Goal: Task Accomplishment & Management: Manage account settings

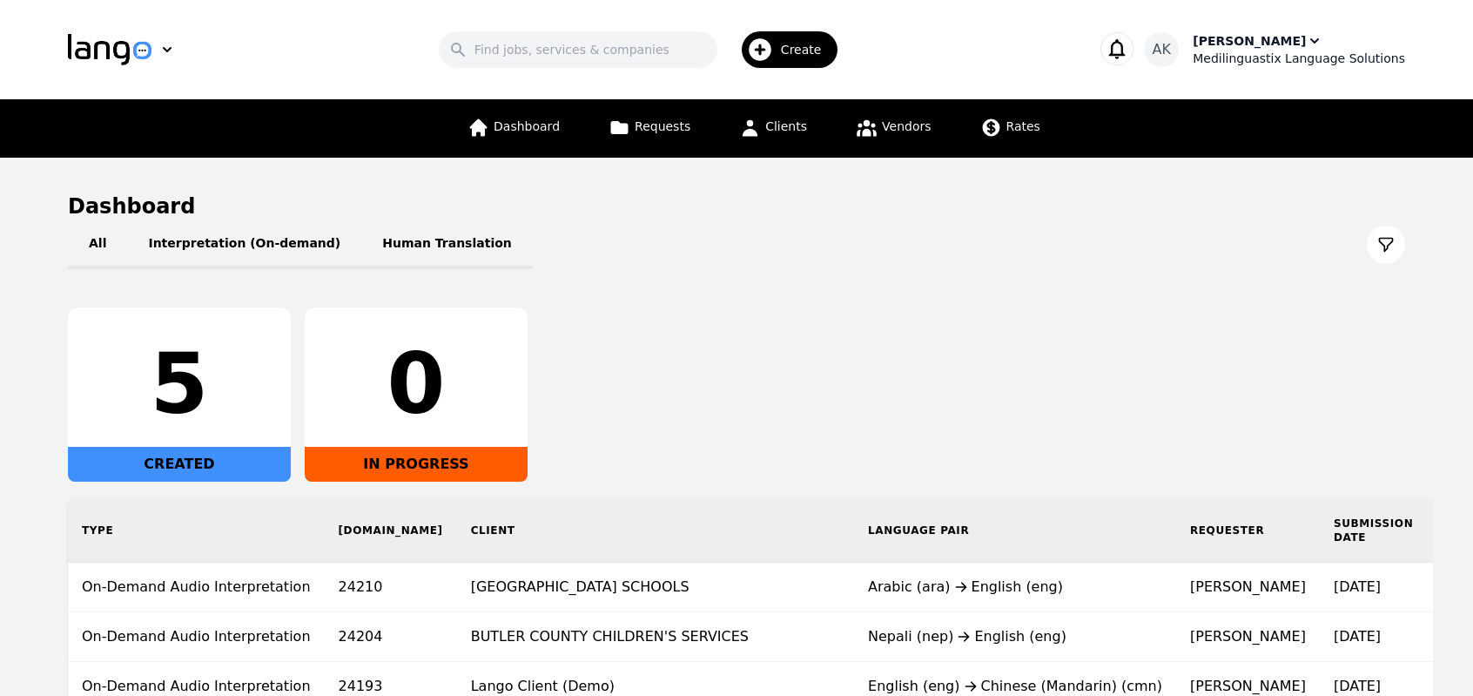
click at [1280, 53] on div "Medilinguastix Language Solutions" at bounding box center [1299, 58] width 212 height 17
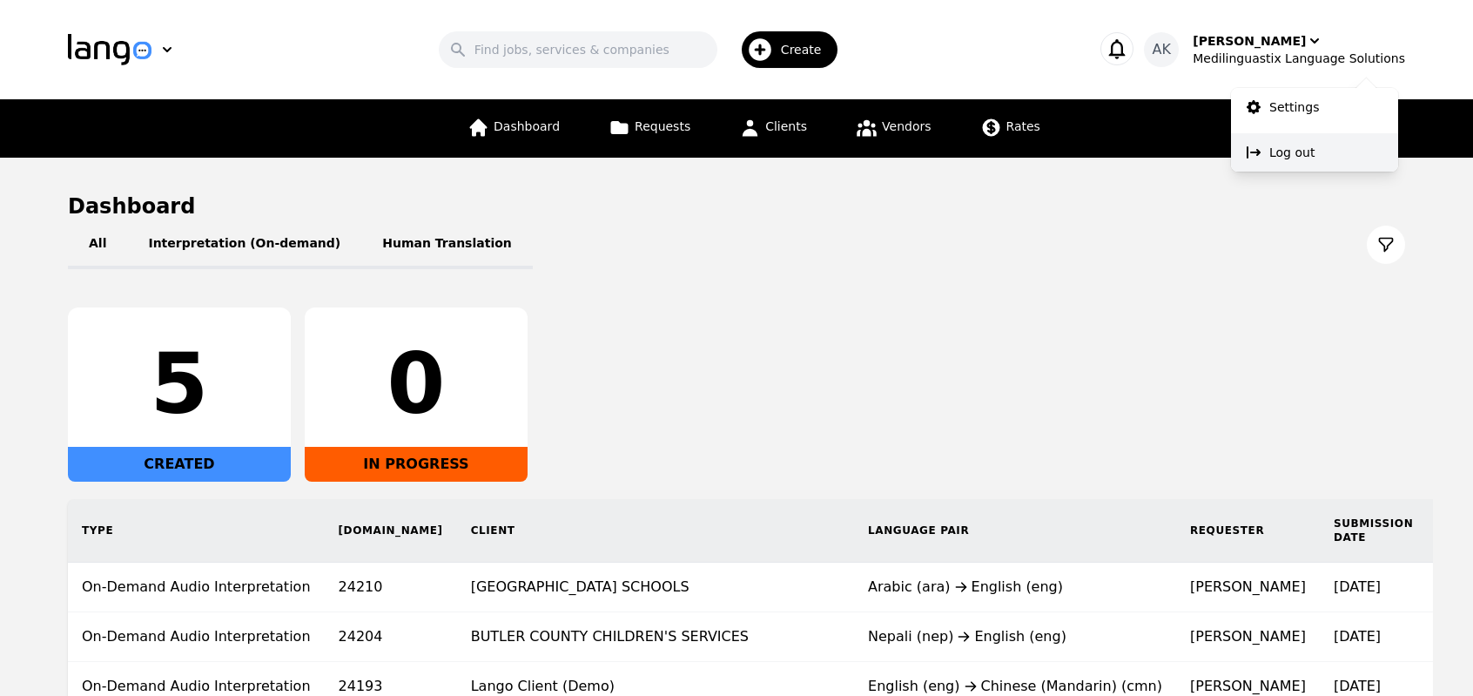
click at [1283, 144] on p "Log out" at bounding box center [1292, 152] width 45 height 17
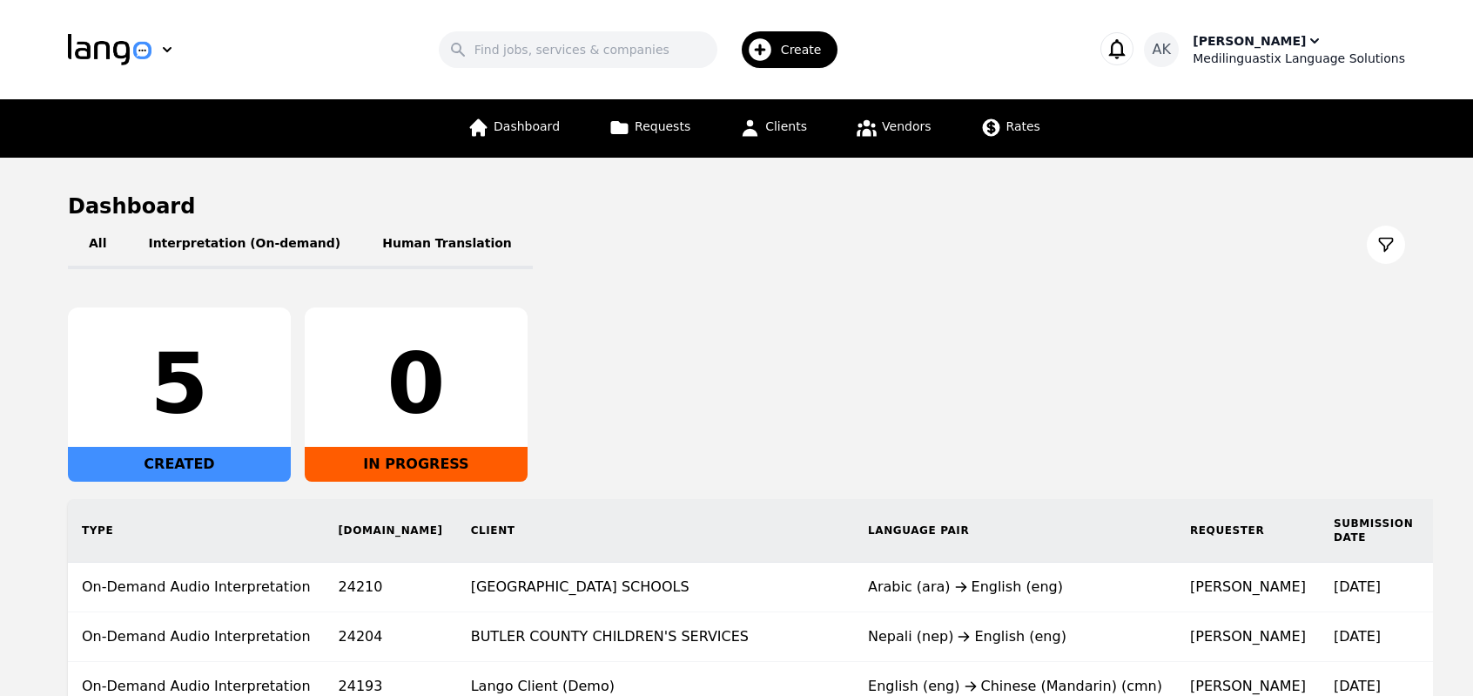
click at [1259, 46] on div "[PERSON_NAME]" at bounding box center [1249, 40] width 113 height 17
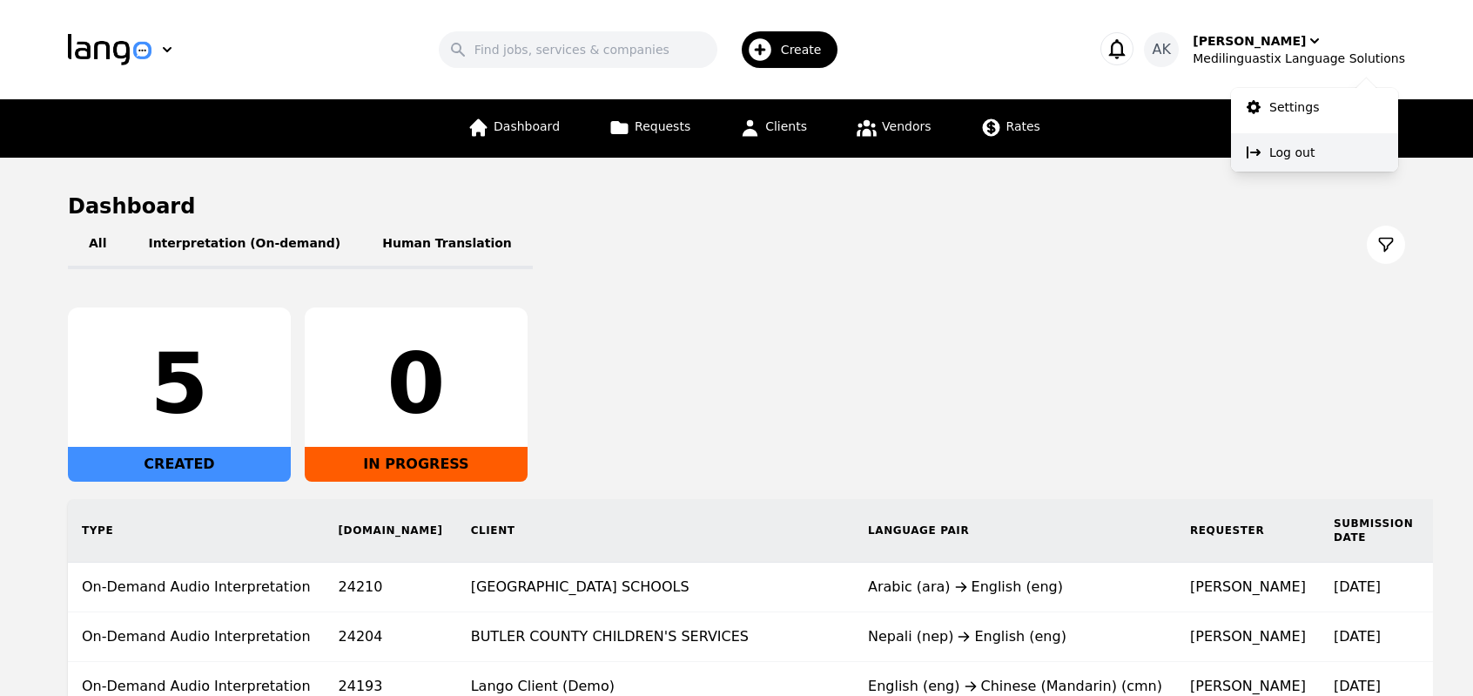
click at [1284, 146] on p "Log out" at bounding box center [1292, 152] width 45 height 17
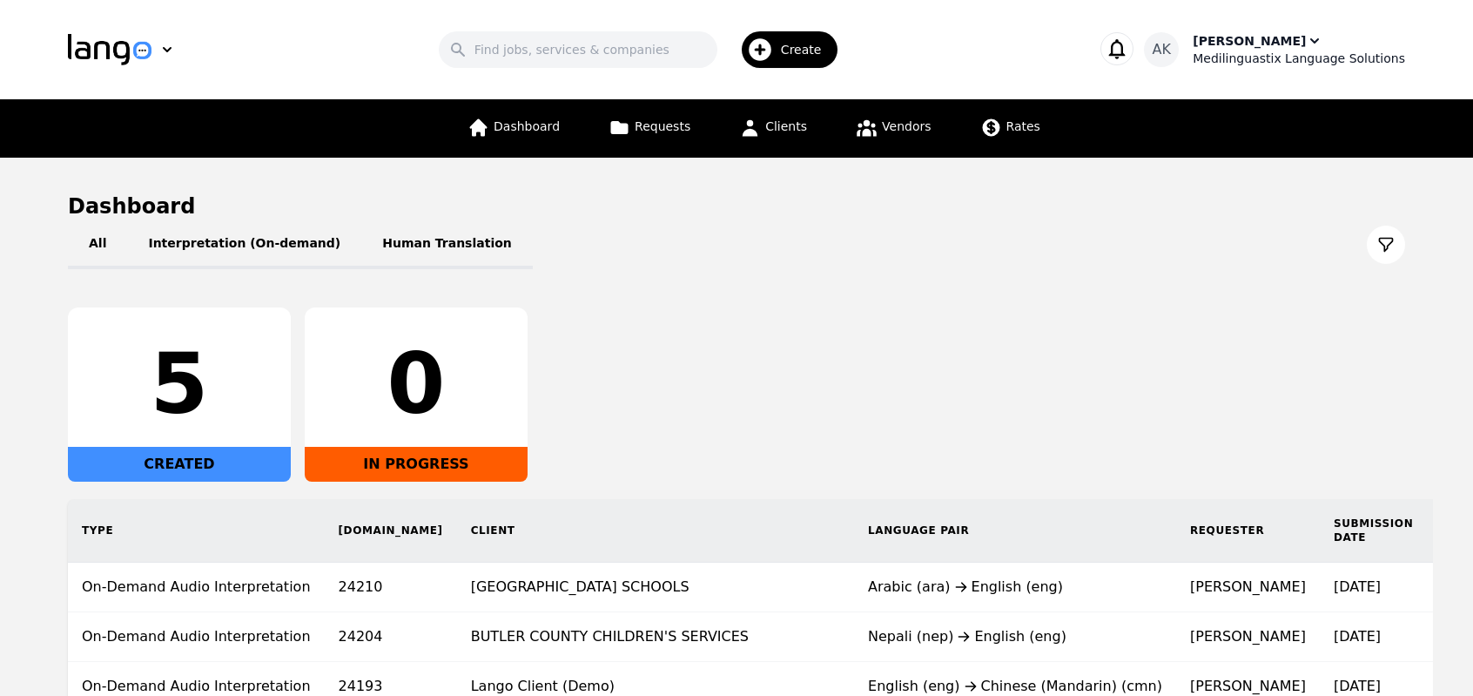
click at [1248, 48] on div "[PERSON_NAME]" at bounding box center [1249, 40] width 113 height 17
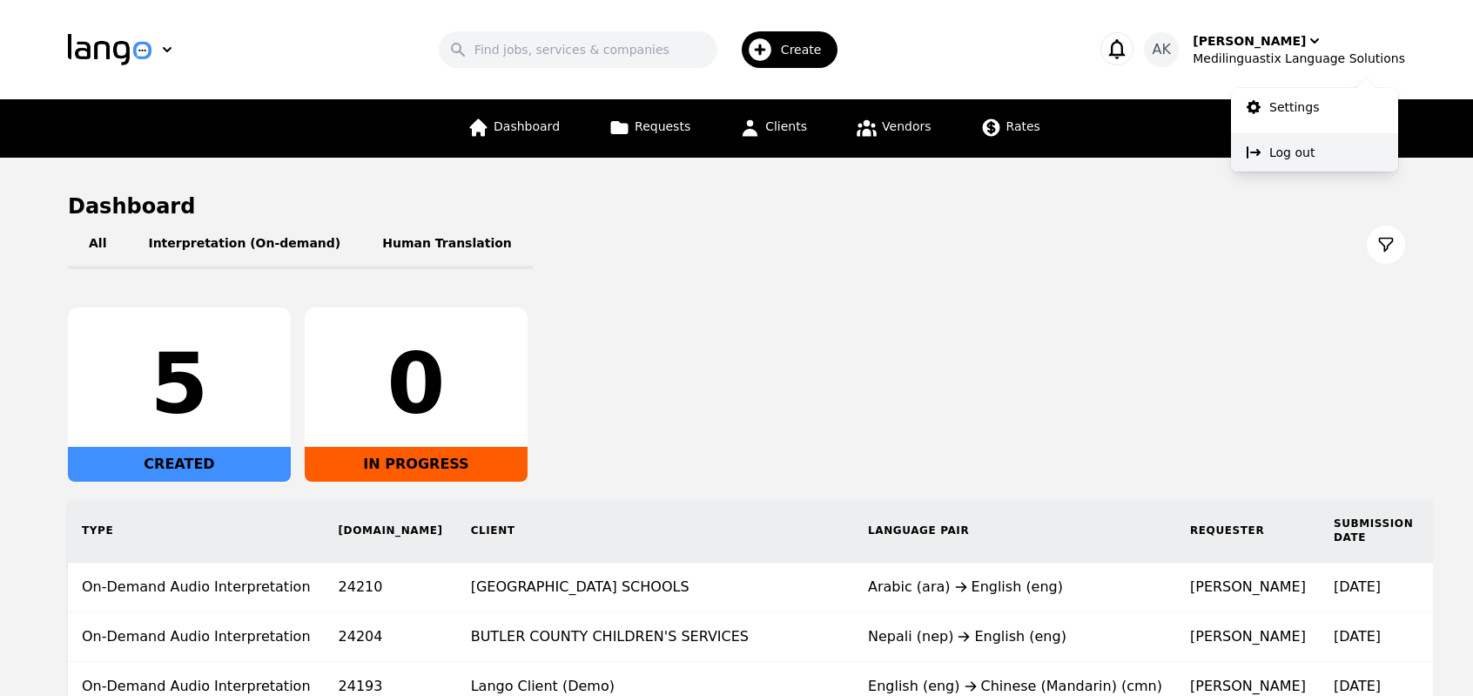
click at [1266, 149] on button "Log out" at bounding box center [1314, 152] width 167 height 38
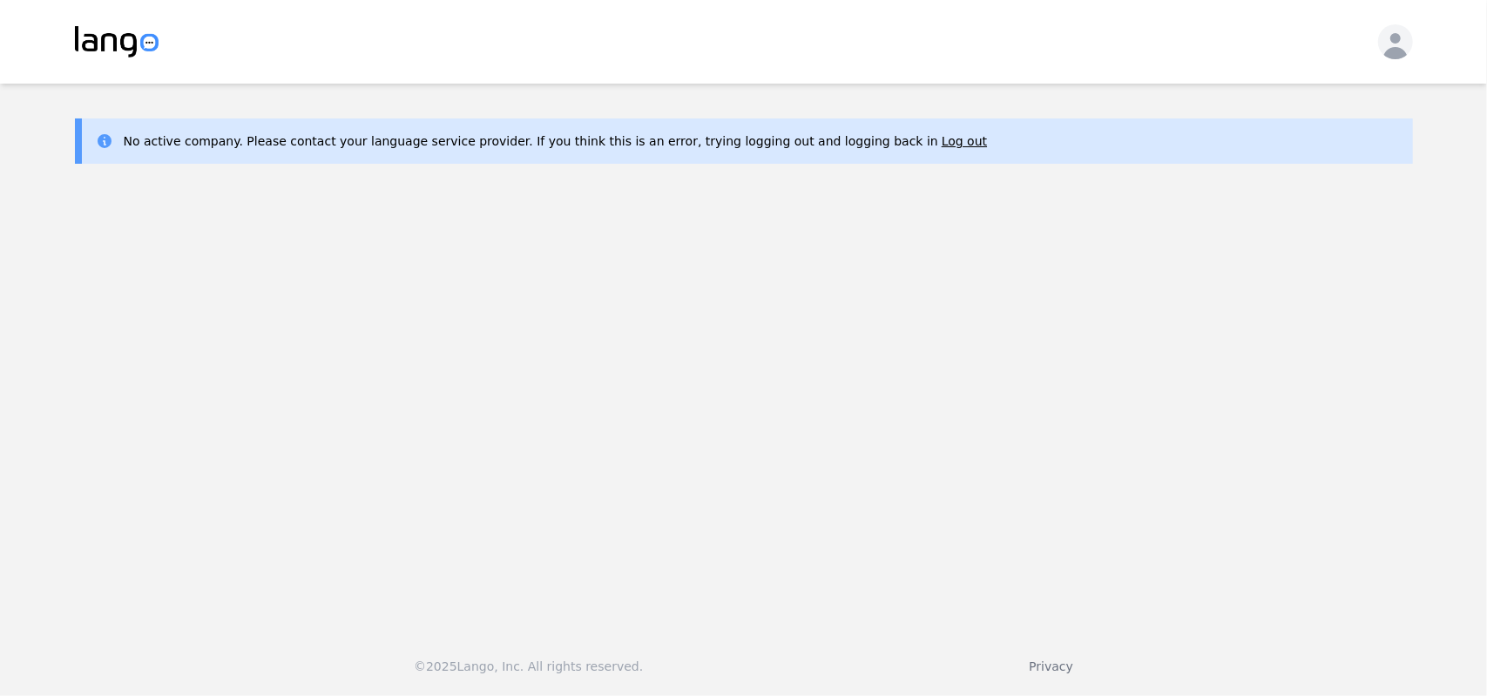
click at [735, 436] on main "No active company. Please contact your language service provider. If you think …" at bounding box center [743, 350] width 1487 height 532
click at [334, 309] on main "No active company. Please contact your language service provider. If you think …" at bounding box center [743, 350] width 1487 height 532
click at [667, 381] on main "No active company. Please contact your language service provider. If you think …" at bounding box center [743, 350] width 1487 height 532
click at [941, 135] on button "Log out" at bounding box center [963, 140] width 45 height 17
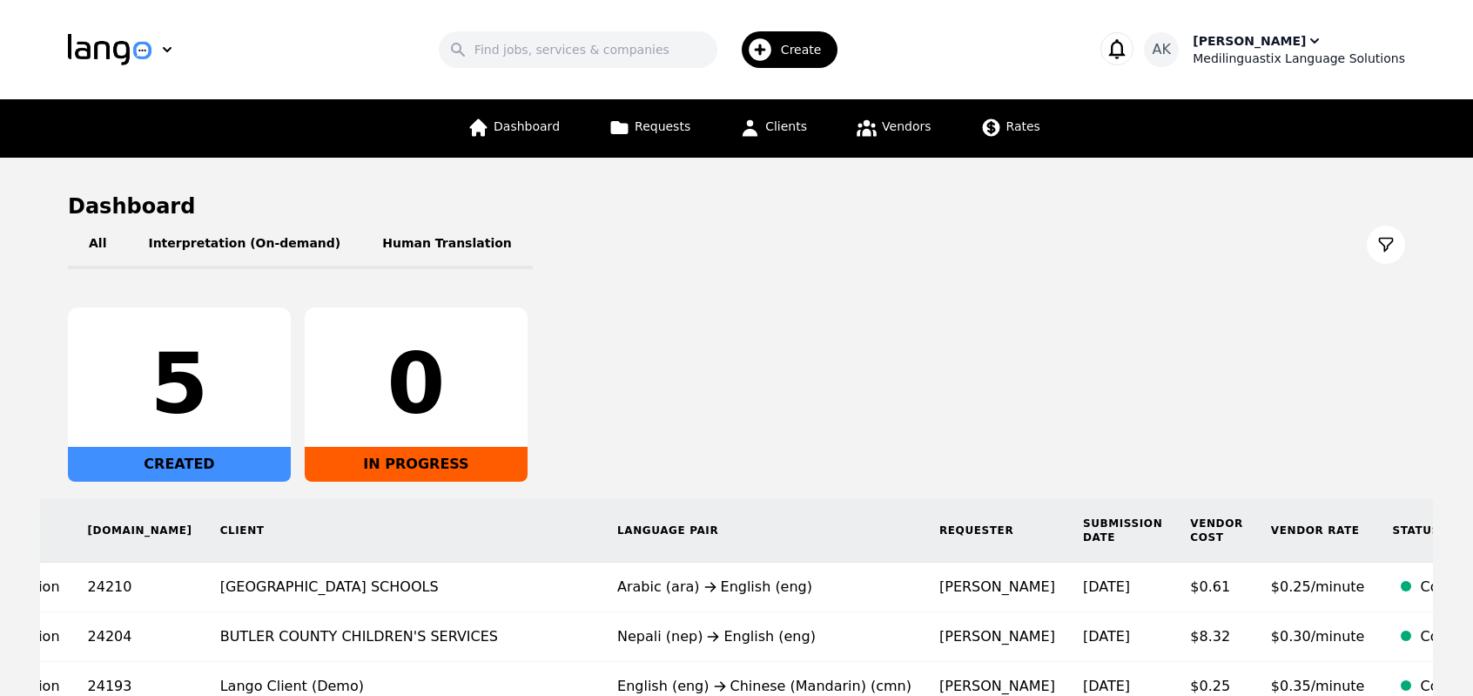
click at [1275, 51] on div "Medilinguastix Language Solutions" at bounding box center [1299, 58] width 212 height 17
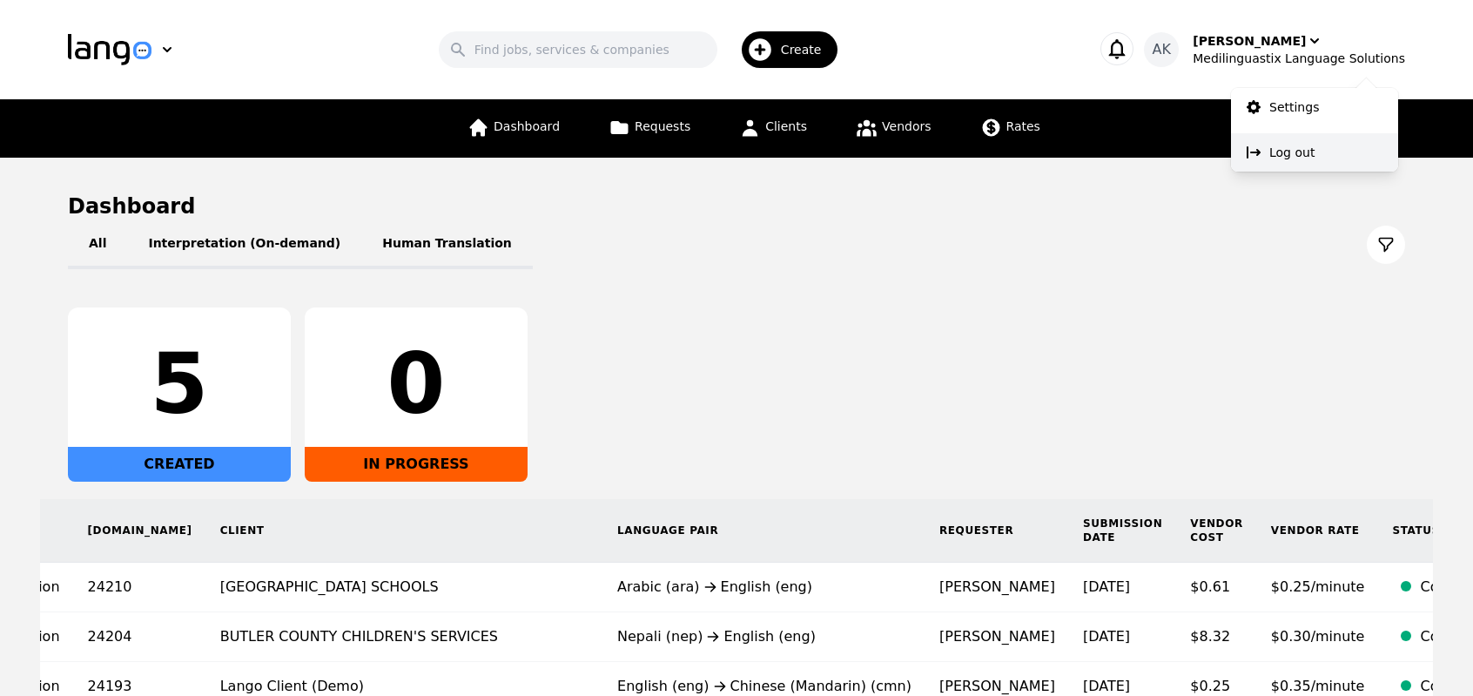
click at [1279, 153] on p "Log out" at bounding box center [1292, 152] width 45 height 17
